Goal: Information Seeking & Learning: Learn about a topic

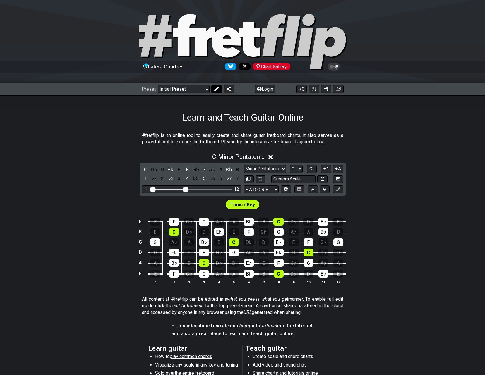
click at [217, 89] on icon at bounding box center [216, 89] width 5 height 5
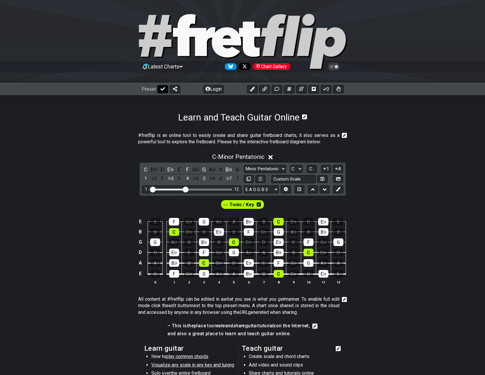
drag, startPoint x: 168, startPoint y: 99, endPoint x: 162, endPoint y: 91, distance: 9.7
click at [167, 99] on section "Learn and Teach Guitar Online" at bounding box center [242, 109] width 485 height 28
click at [162, 91] on icon at bounding box center [162, 89] width 5 height 5
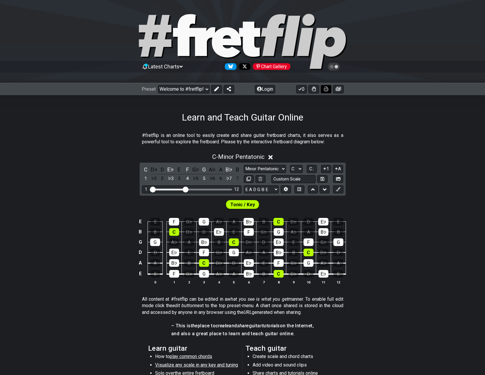
click at [326, 90] on icon at bounding box center [326, 89] width 5 height 5
click at [196, 88] on select "Welcome to #fretflip! Initial Preset Custom Preset Minor Pentatonic Major Penta…" at bounding box center [184, 89] width 52 height 8
click at [158, 85] on select "Welcome to #fretflip! Initial Preset Custom Preset Minor Pentatonic Major Penta…" at bounding box center [184, 89] width 52 height 8
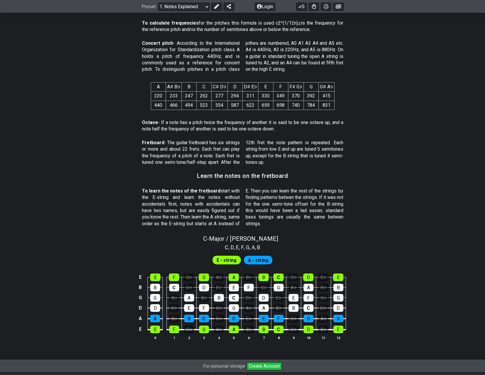
scroll to position [440, 0]
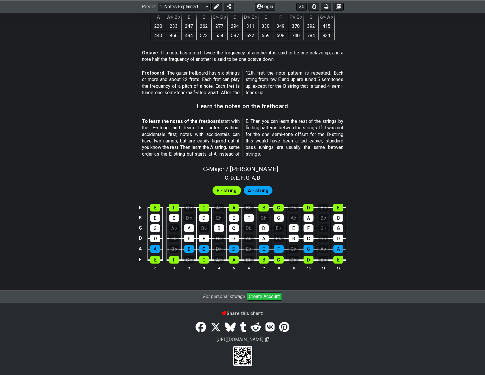
click at [259, 190] on span "A - string" at bounding box center [258, 190] width 20 height 8
click at [229, 188] on span "E - string" at bounding box center [227, 190] width 20 height 8
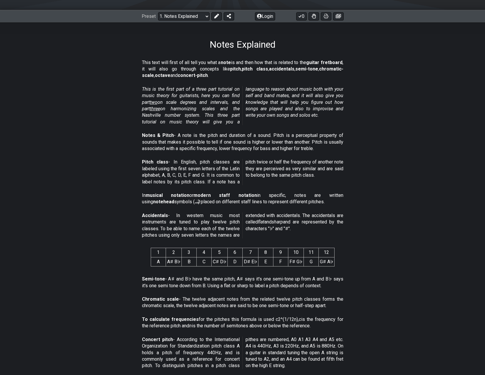
scroll to position [0, 0]
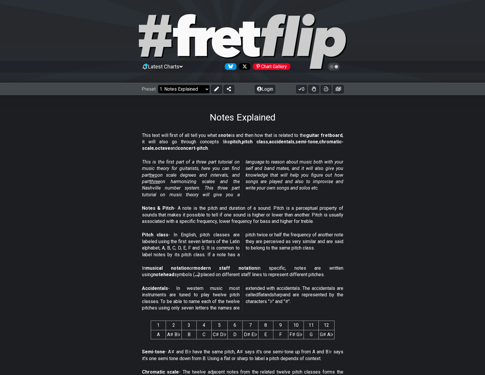
click at [198, 89] on select "Welcome to #fretflip! Initial Preset Custom Preset Minor Pentatonic Major Penta…" at bounding box center [184, 89] width 52 height 8
click at [179, 91] on select "Welcome to #fretflip! Initial Preset Custom Preset Minor Pentatonic Major Penta…" at bounding box center [184, 89] width 52 height 8
click at [158, 85] on select "Welcome to #fretflip! Initial Preset Custom Preset Minor Pentatonic Major Penta…" at bounding box center [184, 89] width 52 height 8
select select "/guitar-scales-generator"
select select "A"
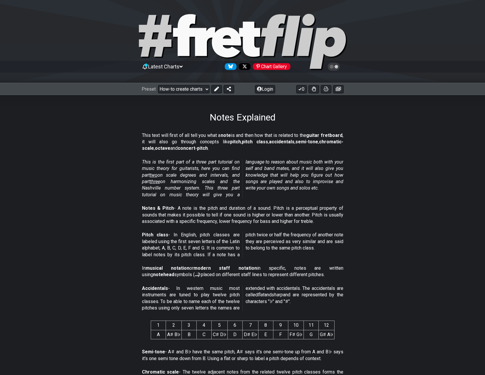
select select "A"
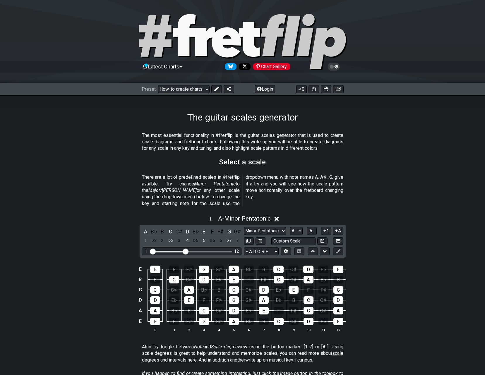
click at [199, 84] on div "Preset Welcome to #fretflip! Initial Preset Custom Preset Minor Pentatonic Majo…" at bounding box center [242, 89] width 485 height 13
click at [200, 89] on select "Welcome to #fretflip! Initial Preset Custom Preset Minor Pentatonic Major Penta…" at bounding box center [184, 89] width 52 height 8
click at [158, 85] on select "Welcome to #fretflip! Initial Preset Custom Preset Minor Pentatonic Major Penta…" at bounding box center [184, 89] width 52 height 8
select select "/welcome"
select select "C"
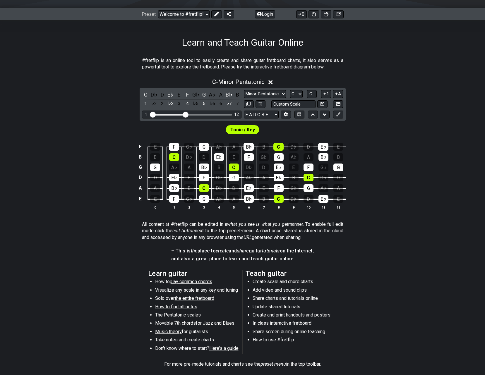
scroll to position [64, 0]
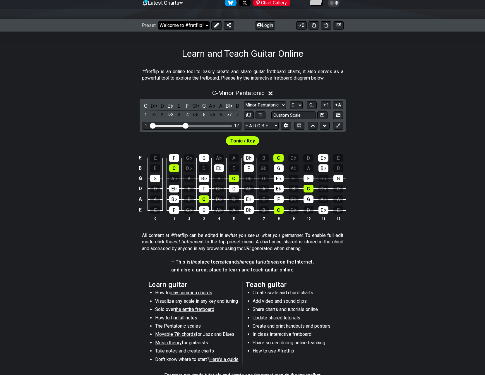
click at [200, 23] on select "Welcome to #fretflip! Initial Preset Custom Preset Minor Pentatonic Major Penta…" at bounding box center [184, 25] width 52 height 8
click at [158, 21] on select "Welcome to #fretflip! Initial Preset Custom Preset Minor Pentatonic Major Penta…" at bounding box center [184, 25] width 52 height 8
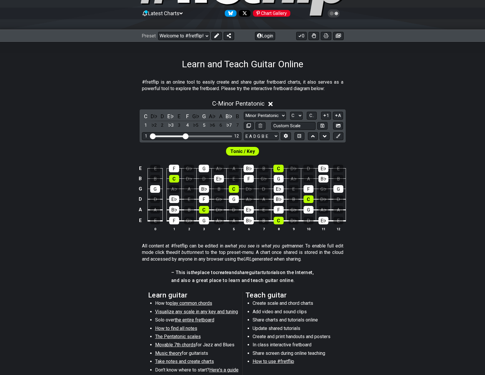
scroll to position [35, 0]
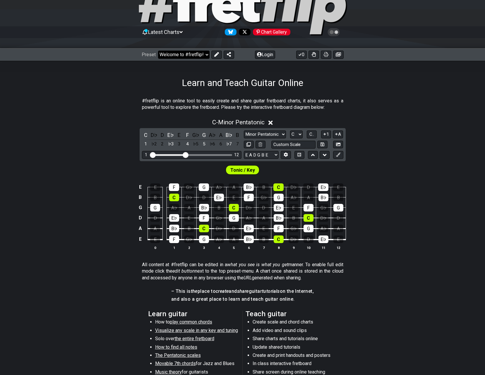
click at [197, 53] on select "Welcome to #fretflip! Initial Preset Custom Preset Minor Pentatonic Major Penta…" at bounding box center [184, 55] width 52 height 8
click at [158, 51] on select "Welcome to #fretflip! Initial Preset Custom Preset Minor Pentatonic Major Penta…" at bounding box center [184, 55] width 52 height 8
select select "/user-defined"
select select "A"
select select "Testing 1, 3 and 4"
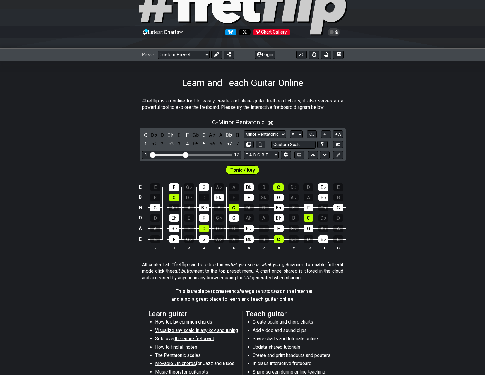
select select "C"
select select "A"
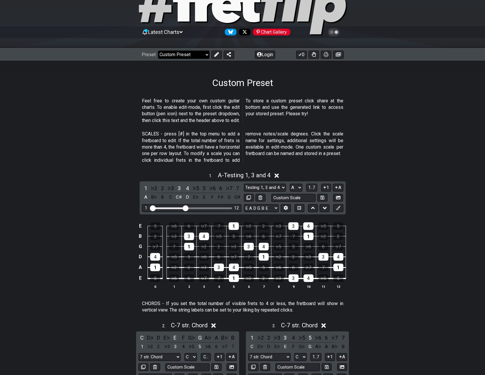
click at [193, 55] on select "Welcome to #fretflip! Initial Preset Custom Preset Minor Pentatonic Major Penta…" at bounding box center [184, 55] width 52 height 8
click at [158, 51] on select "Welcome to #fretflip! Initial Preset Custom Preset Minor Pentatonic Major Penta…" at bounding box center [184, 55] width 52 height 8
select select "/minor-pentatonic"
select select "C"
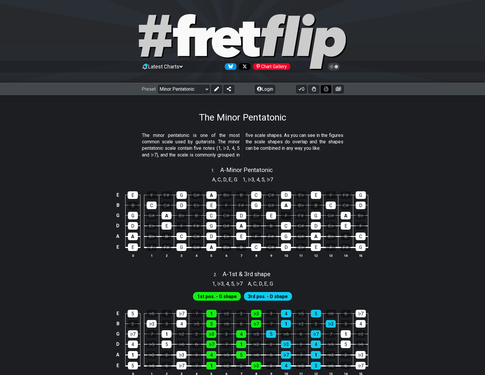
click at [325, 87] on icon at bounding box center [326, 89] width 5 height 5
click at [206, 90] on select "Welcome to #fretflip! Initial Preset Custom Preset Minor Pentatonic Major Penta…" at bounding box center [184, 89] width 52 height 8
click at [158, 85] on select "Welcome to #fretflip! Initial Preset Custom Preset Minor Pentatonic Major Penta…" at bounding box center [184, 89] width 52 height 8
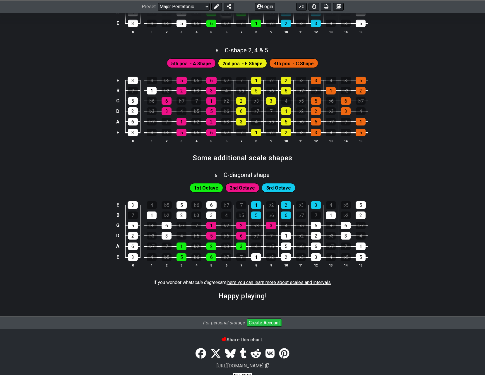
scroll to position [702, 0]
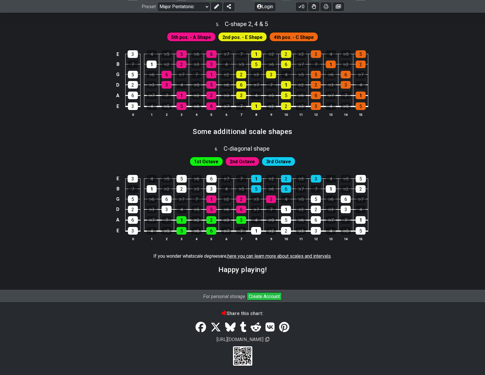
click at [243, 257] on span "here you can learn more about scales and intervals" at bounding box center [278, 256] width 103 height 6
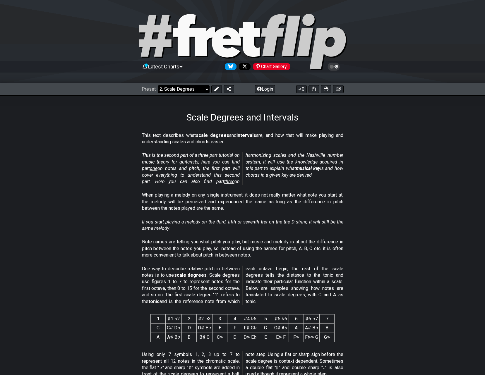
click at [198, 89] on select "Welcome to #fretflip! Initial Preset Custom Preset Minor Pentatonic Major Penta…" at bounding box center [184, 89] width 52 height 8
click at [158, 85] on select "Welcome to #fretflip! Initial Preset Custom Preset Minor Pentatonic Major Penta…" at bounding box center [184, 89] width 52 height 8
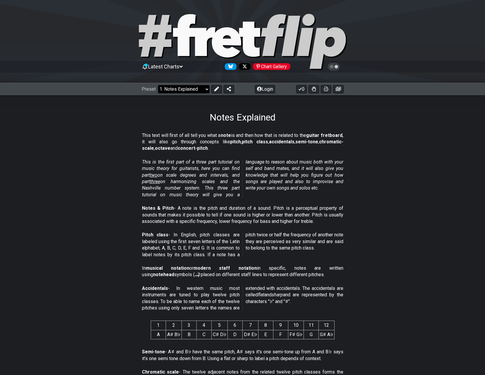
click at [198, 87] on select "Welcome to #fretflip! Initial Preset Custom Preset Minor Pentatonic Major Penta…" at bounding box center [184, 89] width 52 height 8
click at [158, 85] on select "Welcome to #fretflip! Initial Preset Custom Preset Minor Pentatonic Major Penta…" at bounding box center [184, 89] width 52 height 8
select select "/scale-degrees-and-intervals"
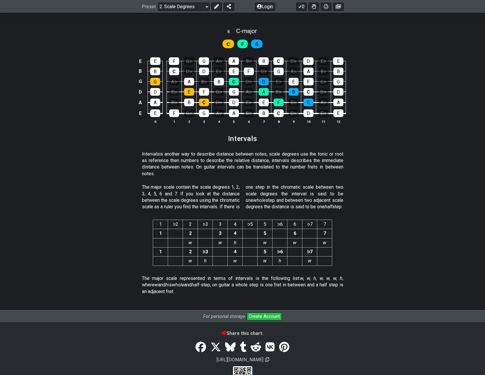
scroll to position [1418, 0]
